Goal: Transaction & Acquisition: Purchase product/service

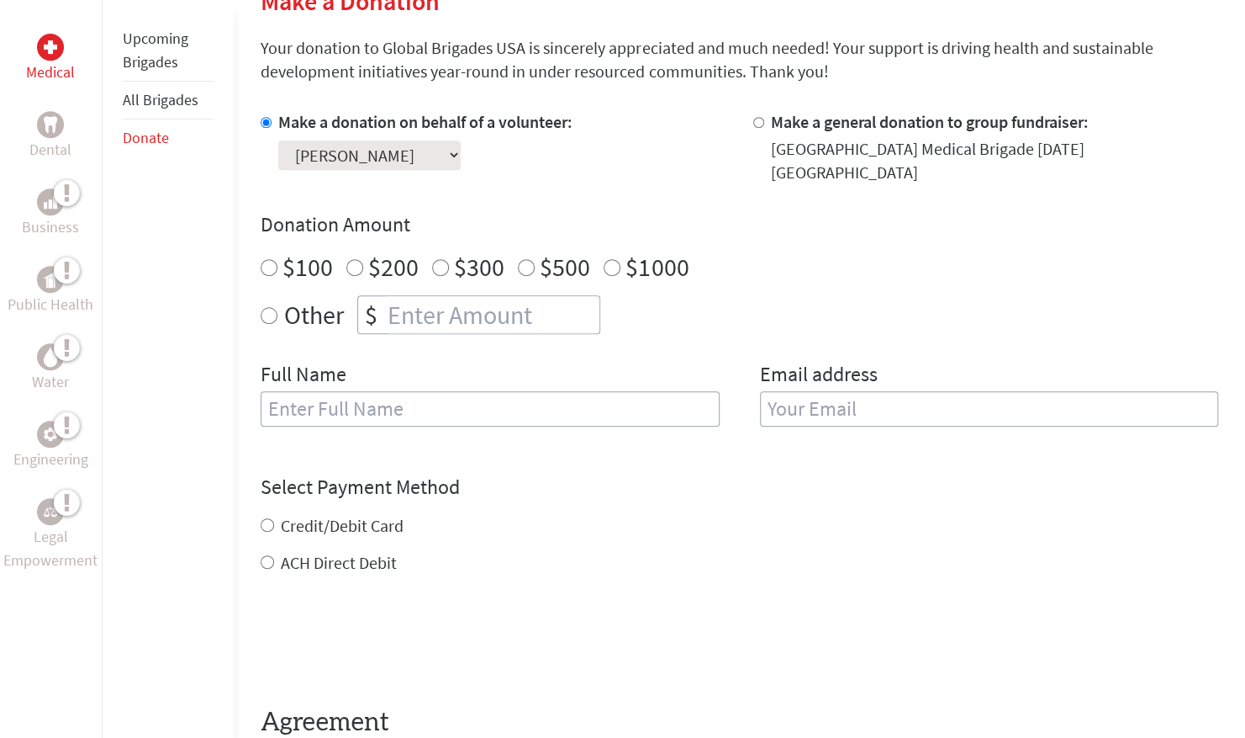
scroll to position [461, 0]
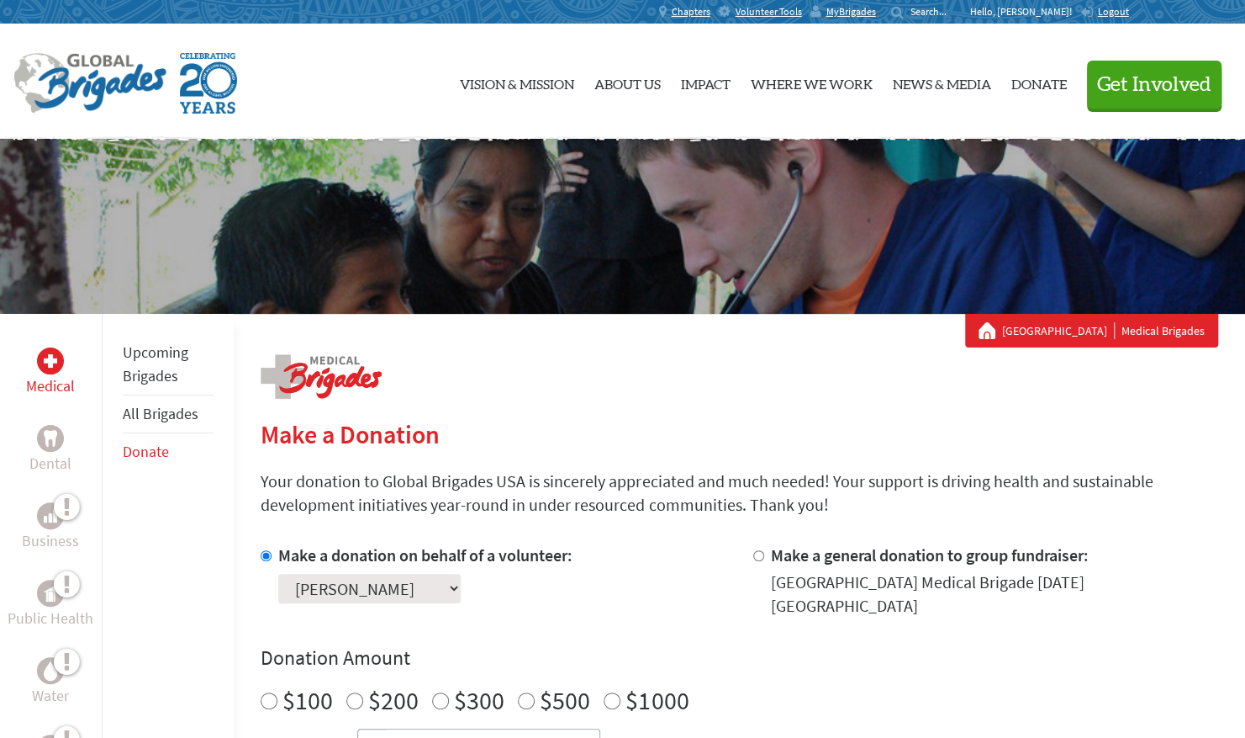
radio input "true"
click at [507, 729] on input "number" at bounding box center [491, 747] width 215 height 37
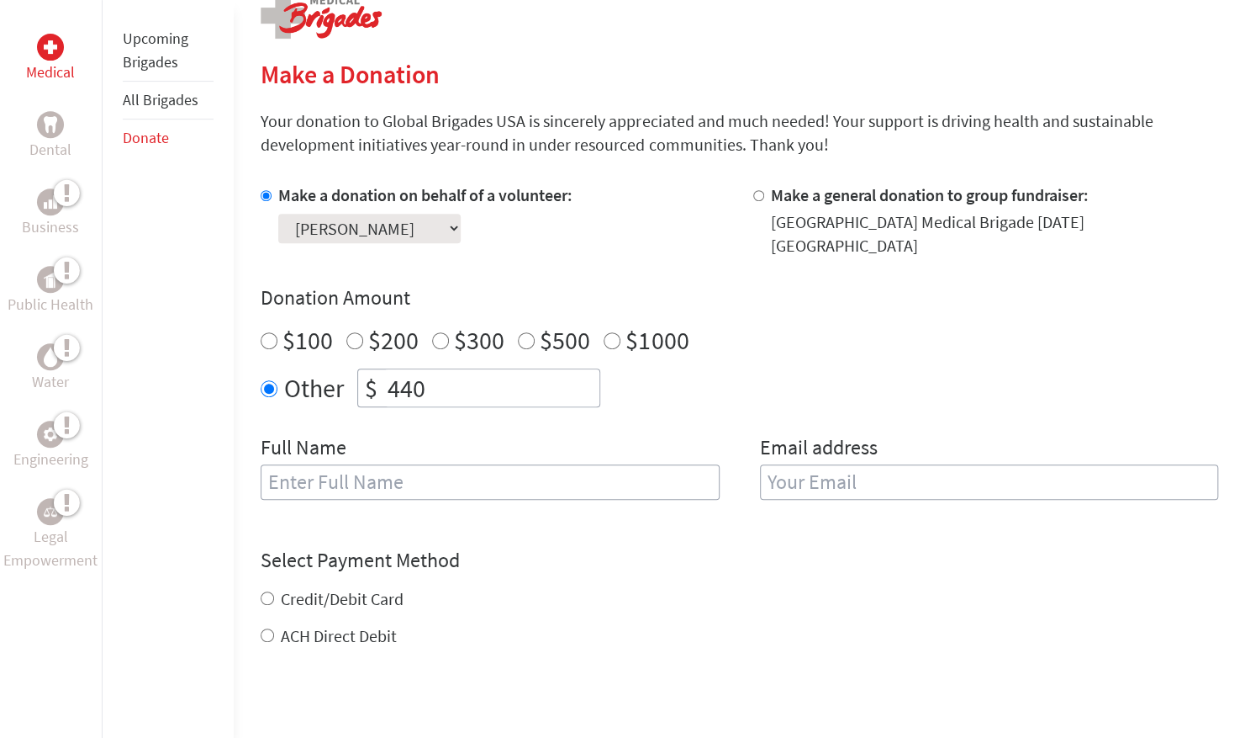
scroll to position [498, 0]
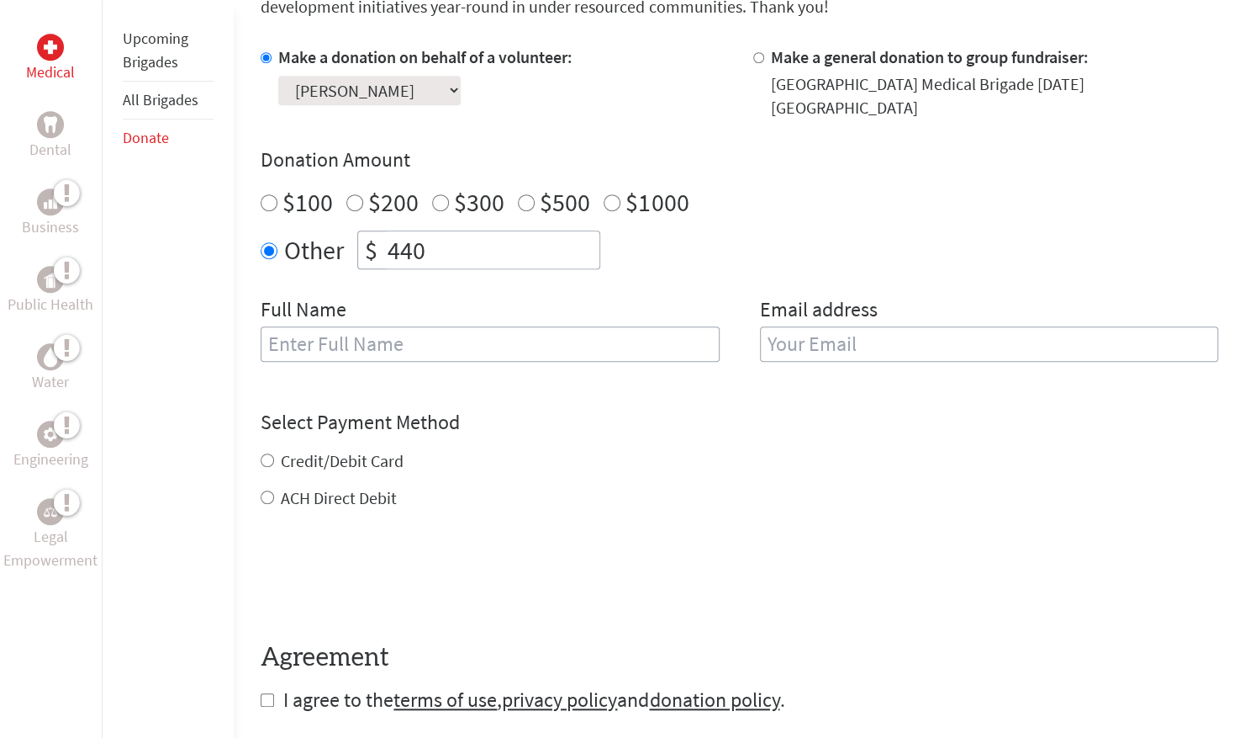
type input "440"
click at [600, 326] on input "text" at bounding box center [490, 343] width 458 height 35
type input "[PERSON_NAME]"
click at [930, 326] on input "email" at bounding box center [989, 343] width 458 height 35
type input "aarvidso@villanova.edu"
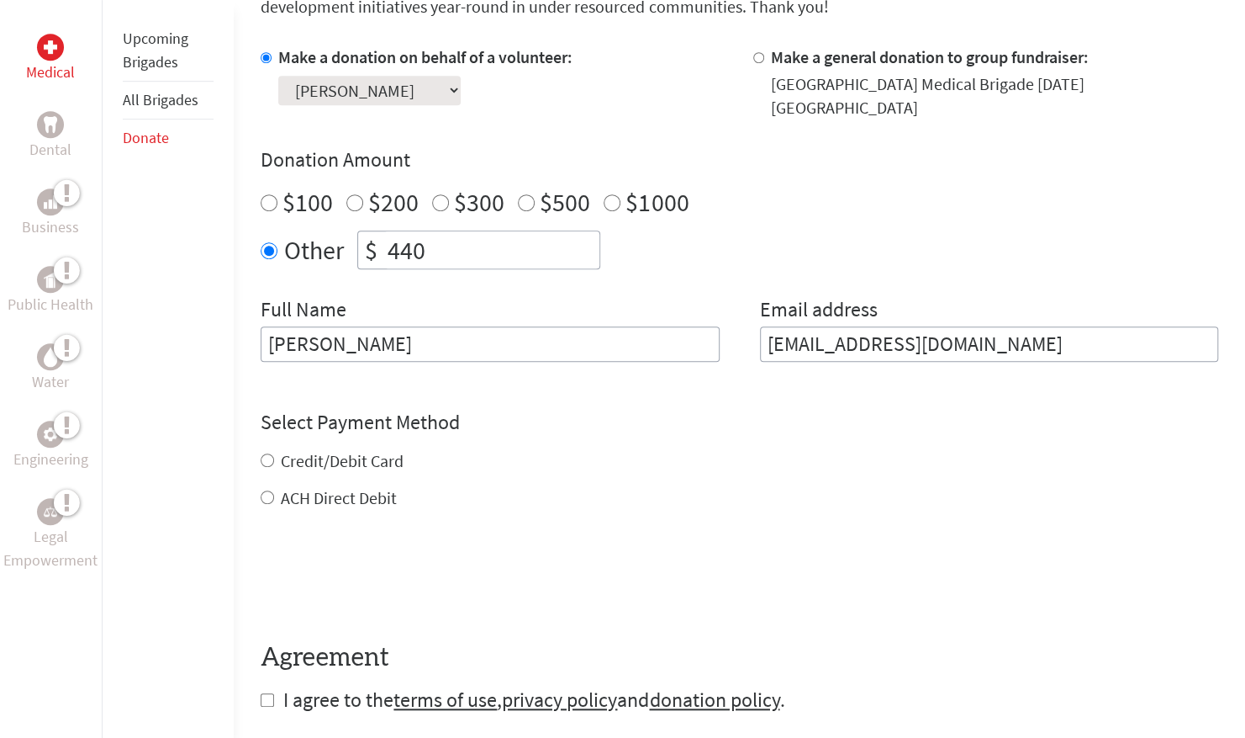
click at [272, 449] on div "Credit/Debit Card ACH Direct Debit" at bounding box center [740, 479] width 958 height 61
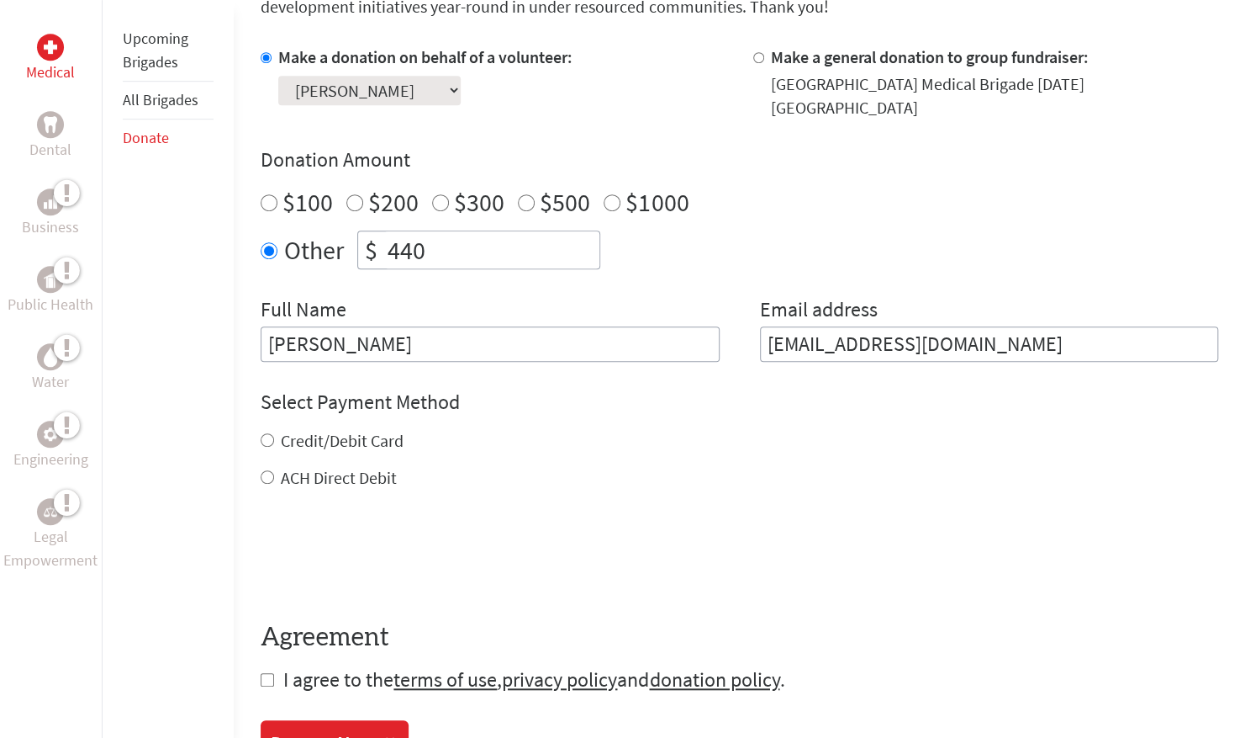
click at [266, 433] on input "Credit/Debit Card" at bounding box center [267, 439] width 13 height 13
radio input "true"
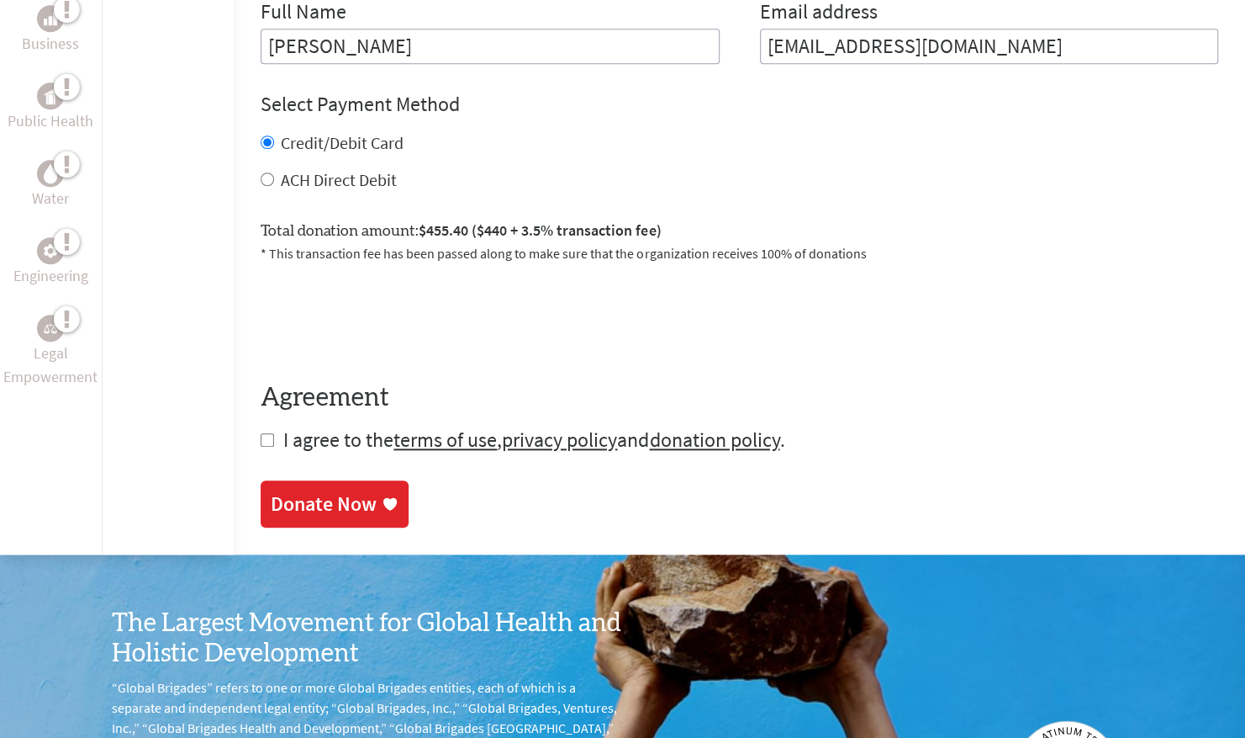
scroll to position [812, 0]
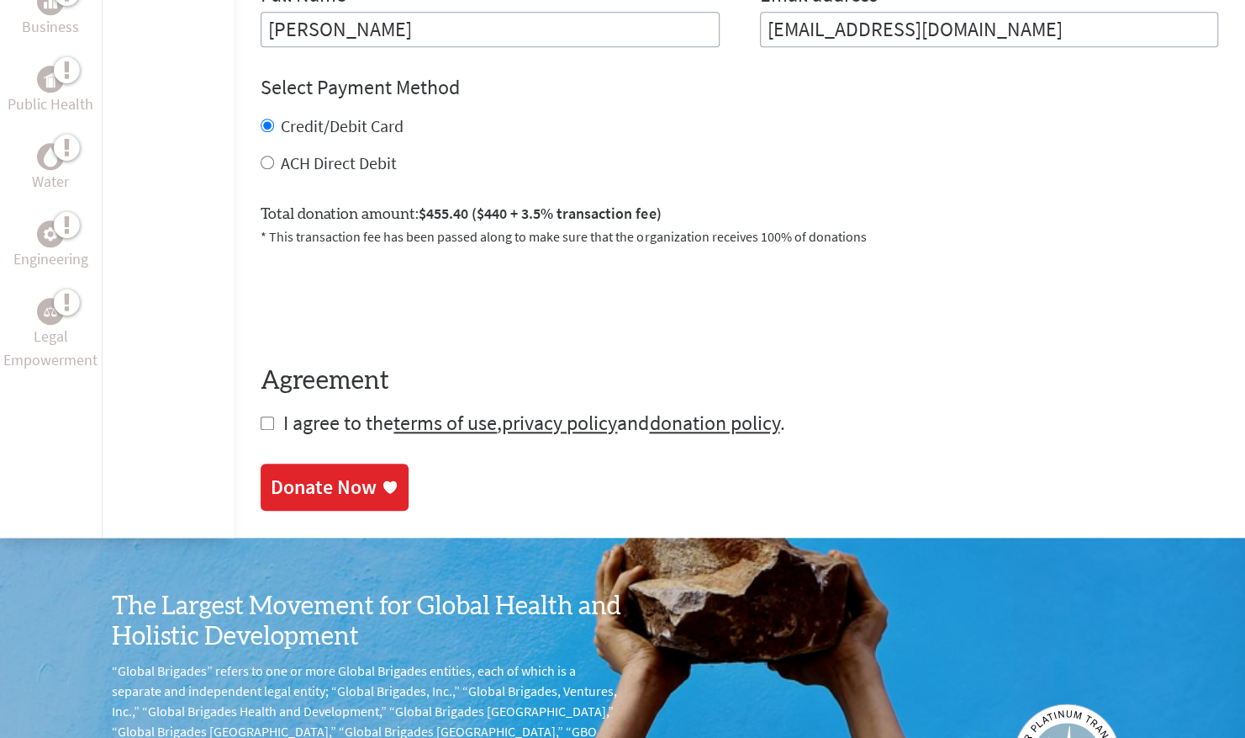
click at [262, 416] on input "checkbox" at bounding box center [267, 422] width 13 height 13
checkbox input "true"
click at [296, 475] on div "Donate Now" at bounding box center [324, 488] width 106 height 27
